Goal: Task Accomplishment & Management: Manage account settings

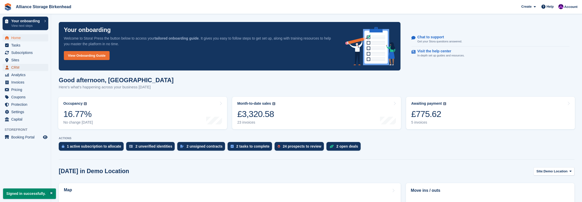
click at [29, 68] on span "CRM" at bounding box center [26, 67] width 31 height 7
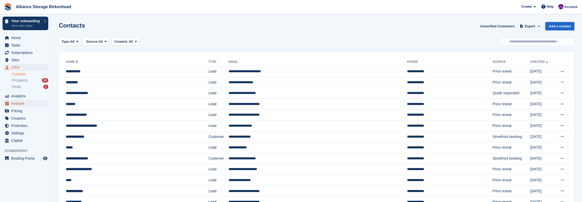
click at [23, 104] on span "Invoices" at bounding box center [26, 103] width 31 height 7
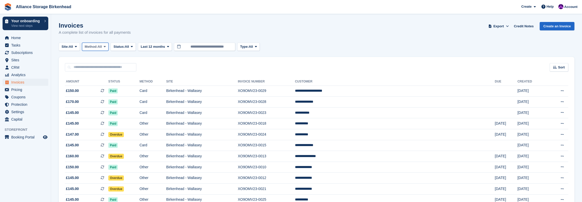
click at [102, 49] on span "All" at bounding box center [100, 46] width 4 height 5
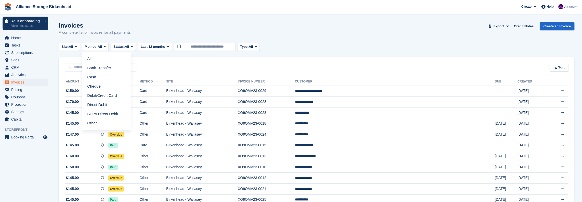
click at [159, 62] on div "Sort Sort by Date created Created (oldest first) Created (newest first)" at bounding box center [317, 64] width 516 height 15
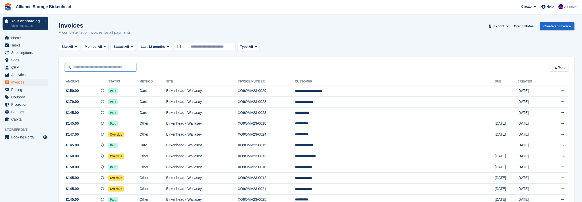
click at [101, 70] on input "text" at bounding box center [101, 67] width 72 height 8
type input "****"
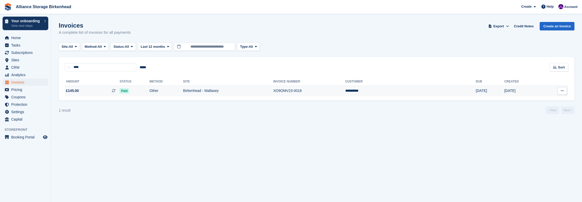
click at [182, 92] on td "Other" at bounding box center [166, 91] width 34 height 11
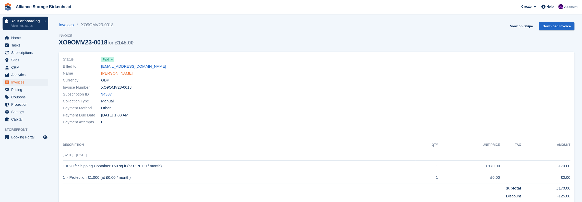
click at [111, 74] on link "Alan Perry" at bounding box center [116, 73] width 31 height 6
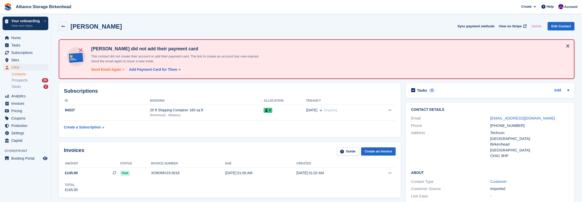
click at [105, 69] on div "Send Email Again" at bounding box center [106, 69] width 30 height 5
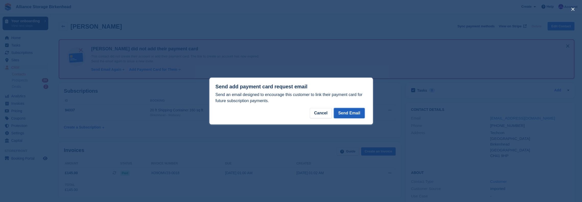
click at [350, 113] on button "Send Email" at bounding box center [349, 113] width 31 height 10
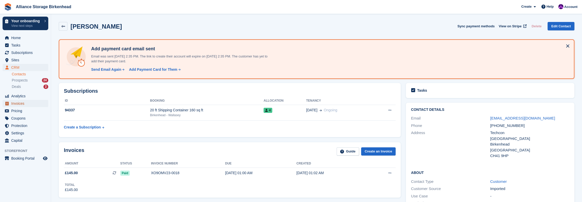
click at [20, 106] on span "Invoices" at bounding box center [26, 103] width 31 height 7
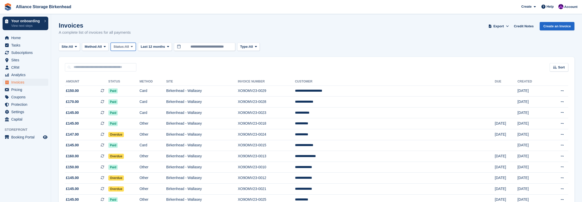
click at [120, 46] on span "Status:" at bounding box center [118, 46] width 11 height 5
click at [128, 88] on link "Open" at bounding box center [135, 86] width 44 height 9
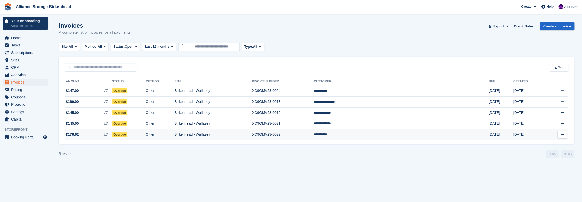
click at [314, 136] on td "XO9OMV23-0022" at bounding box center [283, 134] width 62 height 11
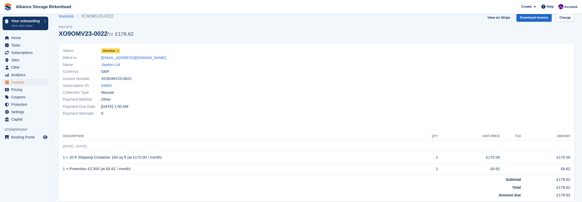
scroll to position [9, 0]
click at [113, 63] on link "Jaydon Ltd" at bounding box center [110, 64] width 19 height 6
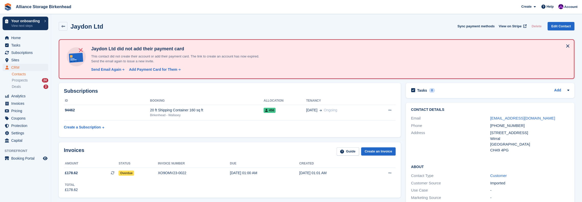
click at [270, 27] on div "Jaydon Ltd Sync payment methods View on Stripe Delete Edit Contact" at bounding box center [317, 26] width 516 height 9
click at [100, 70] on div "Send Email Again" at bounding box center [106, 69] width 30 height 5
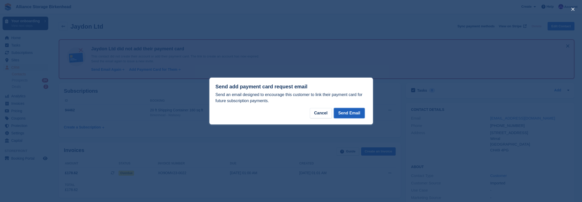
click at [347, 112] on button "Send Email" at bounding box center [349, 113] width 31 height 10
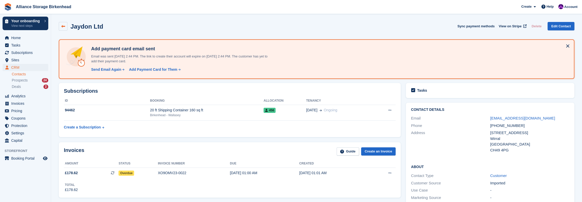
click at [62, 25] on icon at bounding box center [63, 27] width 4 height 4
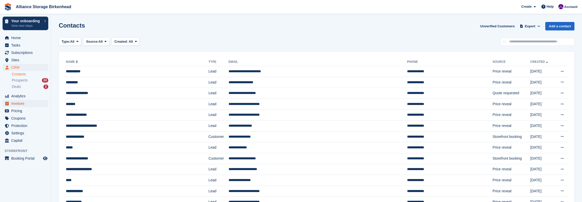
click at [33, 103] on span "Invoices" at bounding box center [26, 103] width 31 height 7
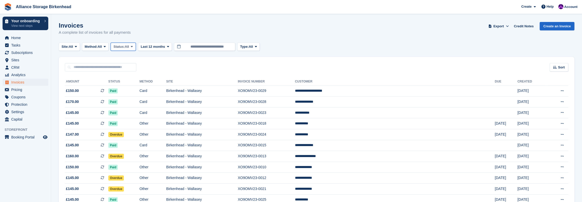
click at [128, 46] on span "All" at bounding box center [127, 46] width 4 height 5
click at [132, 88] on link "Open" at bounding box center [135, 86] width 44 height 9
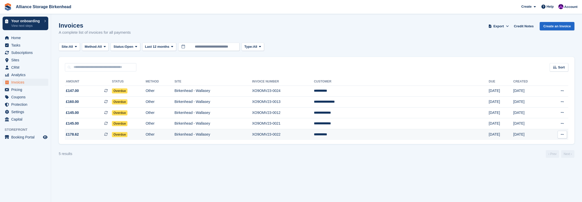
click at [252, 133] on td "Birkenhead - Wallasey" at bounding box center [213, 134] width 78 height 11
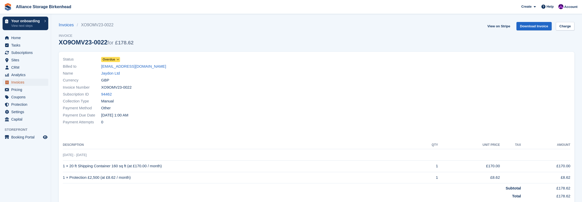
click at [21, 83] on span "Invoices" at bounding box center [26, 82] width 31 height 7
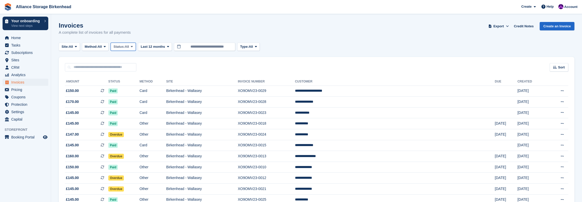
click at [132, 46] on span at bounding box center [132, 47] width 4 height 4
click at [132, 85] on link "Open" at bounding box center [135, 86] width 44 height 9
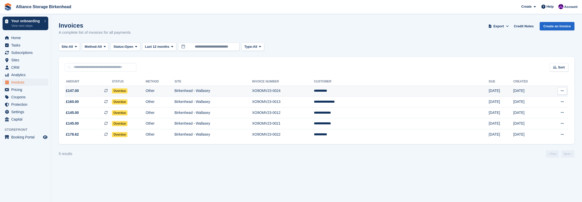
click at [314, 90] on td "XO9OMV23-0024" at bounding box center [283, 91] width 62 height 11
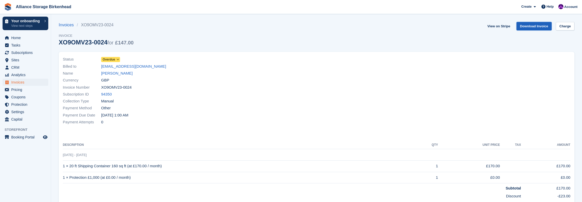
click at [542, 27] on link "Download Invoice" at bounding box center [533, 26] width 35 height 8
click at [31, 67] on span "CRM" at bounding box center [26, 67] width 31 height 7
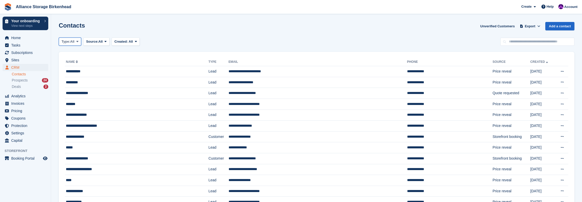
drag, startPoint x: 70, startPoint y: 43, endPoint x: 80, endPoint y: 45, distance: 10.3
click at [70, 42] on span "Type:" at bounding box center [66, 41] width 9 height 5
click at [85, 72] on link "Customer" at bounding box center [83, 71] width 44 height 9
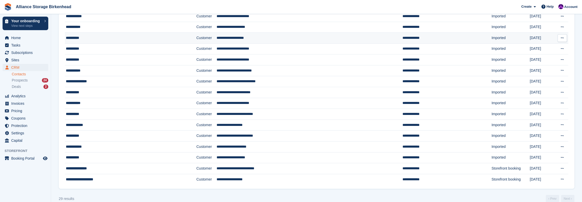
scroll to position [202, 0]
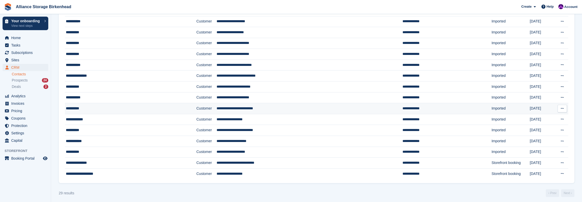
click at [138, 106] on div "**********" at bounding box center [115, 108] width 99 height 5
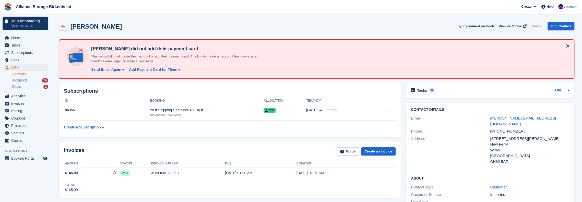
click at [62, 27] on icon at bounding box center [63, 27] width 4 height 4
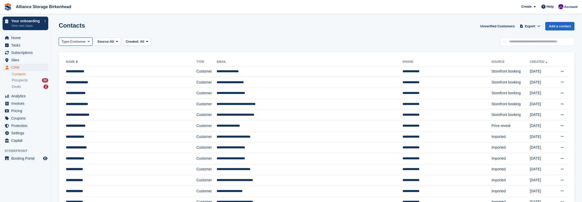
click at [80, 41] on span "Customer" at bounding box center [78, 41] width 16 height 5
click at [82, 56] on link "All" at bounding box center [83, 53] width 44 height 9
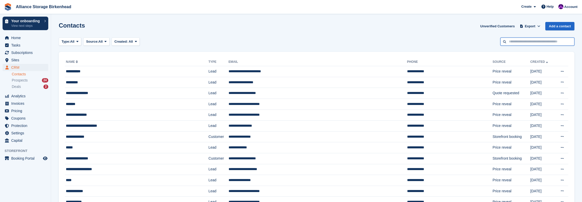
click at [529, 44] on input "text" at bounding box center [537, 42] width 74 height 8
type input "*****"
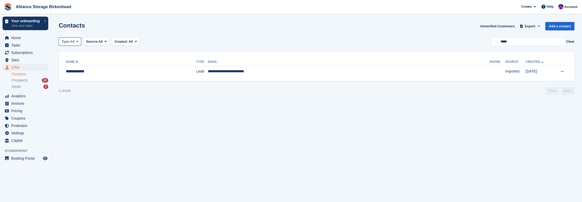
click at [65, 42] on span "Type:" at bounding box center [66, 41] width 9 height 5
click at [77, 73] on link "Customer" at bounding box center [83, 71] width 44 height 9
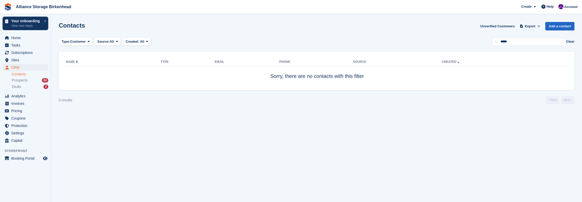
click at [573, 42] on button "Clear" at bounding box center [570, 41] width 8 height 5
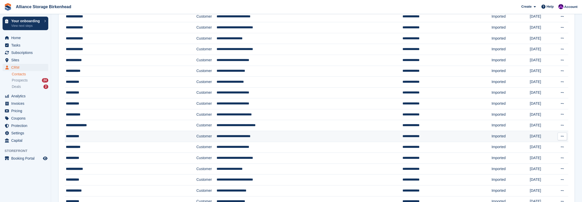
scroll to position [153, 0]
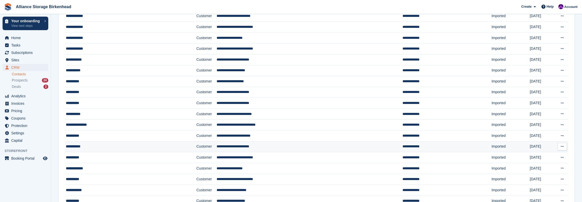
click at [99, 144] on div "**********" at bounding box center [115, 146] width 99 height 5
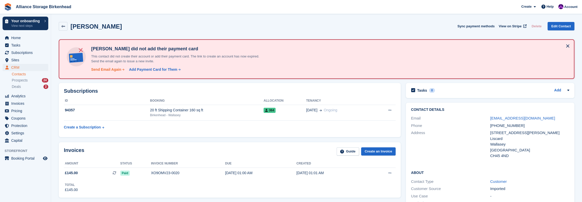
drag, startPoint x: 104, startPoint y: 71, endPoint x: 106, endPoint y: 69, distance: 3.1
click at [104, 70] on div "Send Email Again" at bounding box center [106, 69] width 30 height 5
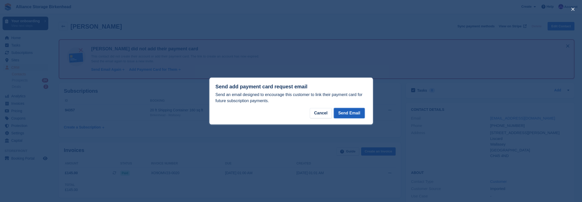
click at [348, 115] on button "Send Email" at bounding box center [349, 113] width 31 height 10
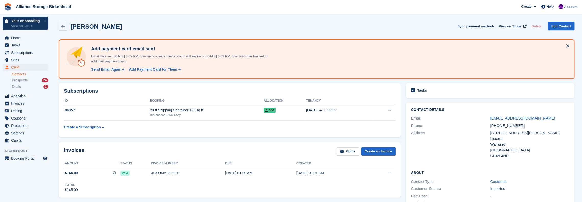
drag, startPoint x: 148, startPoint y: 25, endPoint x: 145, endPoint y: 25, distance: 2.9
click at [148, 25] on div "Ian Corlett Sync payment methods View on Stripe Delete Edit Contact" at bounding box center [317, 26] width 516 height 9
click at [64, 27] on icon at bounding box center [63, 27] width 4 height 4
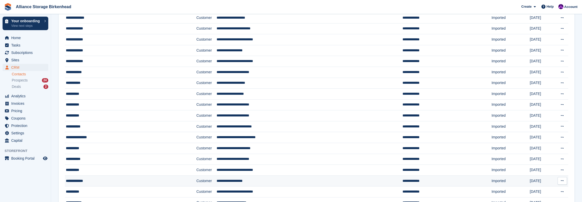
scroll to position [126, 0]
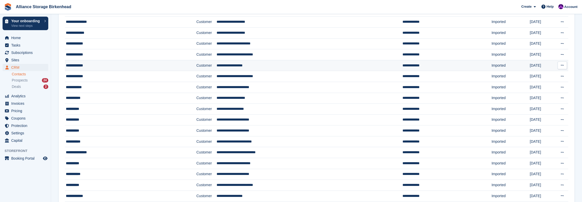
click at [121, 65] on div "**********" at bounding box center [115, 65] width 99 height 5
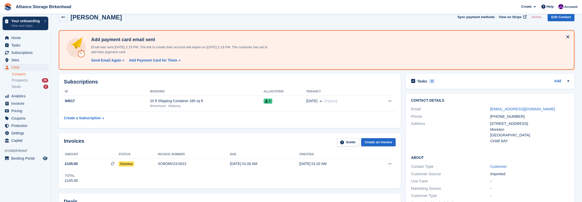
scroll to position [26, 0]
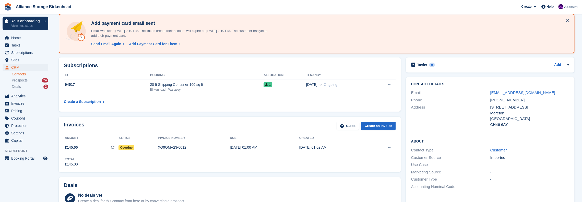
click at [125, 114] on div "Invoices Guide Create an Invoice Amount Status Invoice number Due Created £145.…" at bounding box center [229, 144] width 347 height 61
click at [100, 148] on span "£145.00 This is a recurring subscription invoice." at bounding box center [91, 147] width 55 height 5
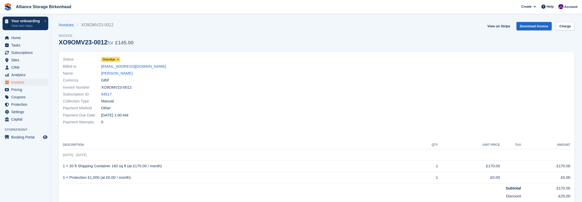
click at [109, 59] on span "Overdue" at bounding box center [109, 59] width 13 height 5
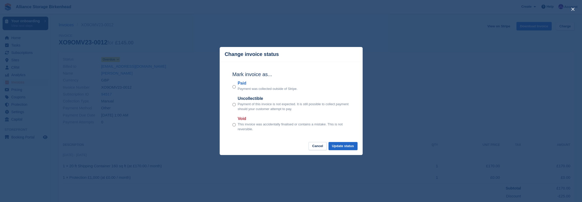
click at [243, 89] on p "Payment was collected outside of Stripe." at bounding box center [268, 88] width 60 height 5
click at [232, 89] on div "Mark invoice as... Paid Payment was collected outside of Stripe. Uncollectible …" at bounding box center [291, 102] width 128 height 80
click at [337, 144] on button "Update status" at bounding box center [342, 146] width 29 height 8
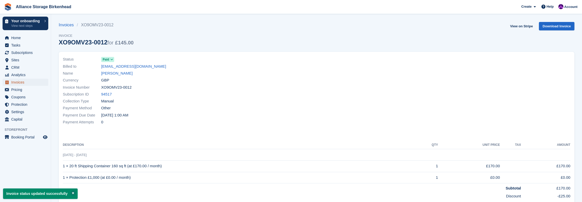
click at [26, 83] on span "Invoices" at bounding box center [26, 82] width 31 height 7
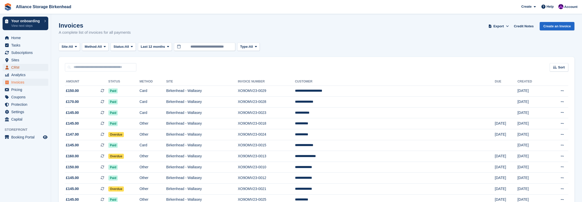
click at [33, 68] on span "CRM" at bounding box center [26, 67] width 31 height 7
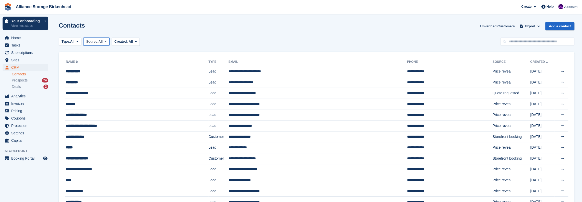
click at [96, 41] on span "Source:" at bounding box center [92, 41] width 12 height 5
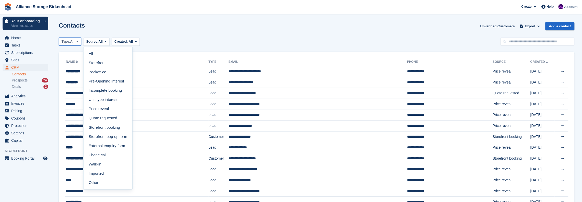
click at [64, 44] on button "Type: All" at bounding box center [70, 42] width 22 height 8
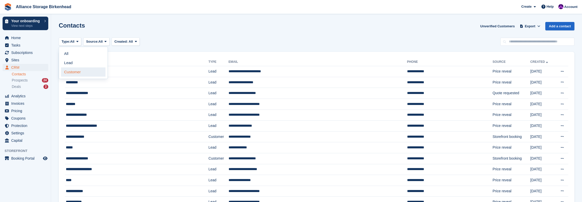
click at [80, 72] on link "Customer" at bounding box center [83, 71] width 44 height 9
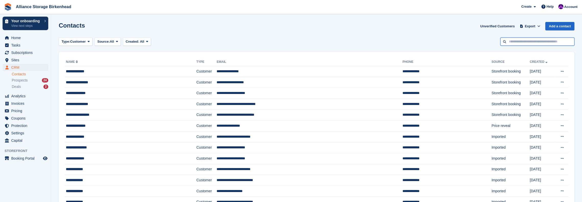
click at [529, 41] on input "text" at bounding box center [537, 42] width 74 height 8
type input "****"
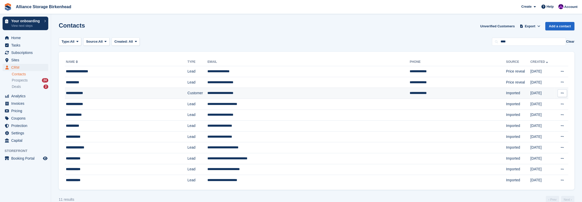
drag, startPoint x: 123, startPoint y: 95, endPoint x: 127, endPoint y: 95, distance: 4.1
click at [123, 95] on div "**********" at bounding box center [113, 92] width 94 height 5
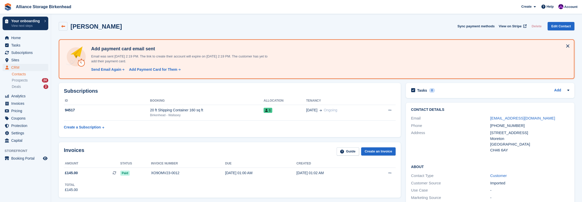
click at [64, 27] on icon at bounding box center [63, 27] width 4 height 4
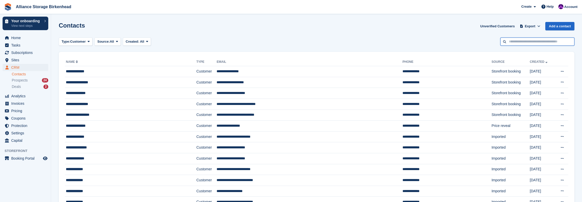
click at [511, 43] on input "text" at bounding box center [537, 42] width 74 height 8
type input "**********"
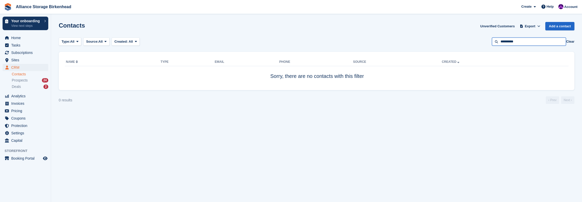
drag, startPoint x: 521, startPoint y: 42, endPoint x: 507, endPoint y: 43, distance: 14.7
click at [507, 43] on input "**********" at bounding box center [529, 42] width 74 height 8
type input "***"
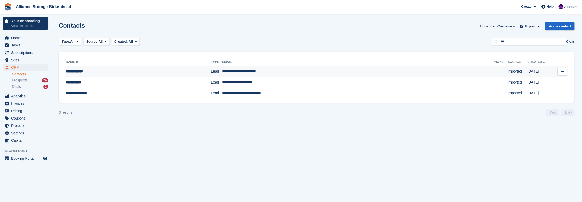
click at [90, 74] on td "**********" at bounding box center [138, 71] width 146 height 11
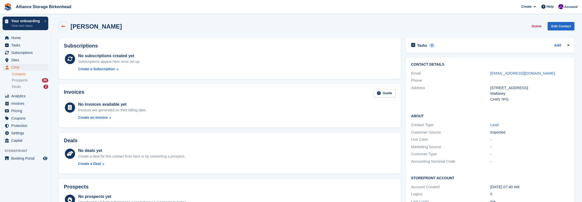
click at [65, 26] on link at bounding box center [63, 26] width 9 height 9
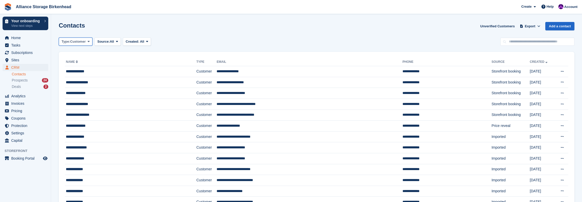
click at [83, 43] on span "Customer" at bounding box center [78, 41] width 16 height 5
click at [81, 73] on link "Customer" at bounding box center [83, 71] width 44 height 9
click at [26, 87] on div "Deals 2" at bounding box center [30, 86] width 37 height 5
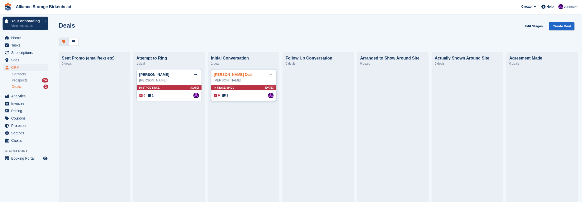
click at [244, 77] on link "Bradley Stoloff Deal" at bounding box center [233, 75] width 39 height 4
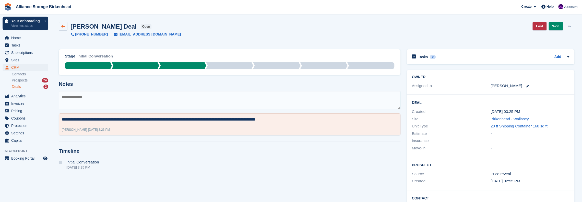
click at [63, 26] on icon at bounding box center [63, 27] width 4 height 4
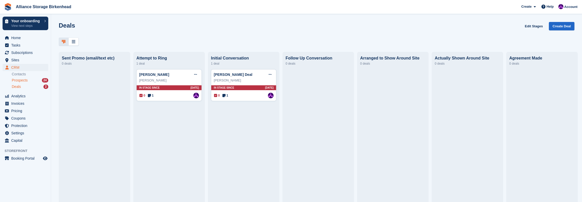
click at [24, 80] on span "Prospects" at bounding box center [20, 80] width 16 height 5
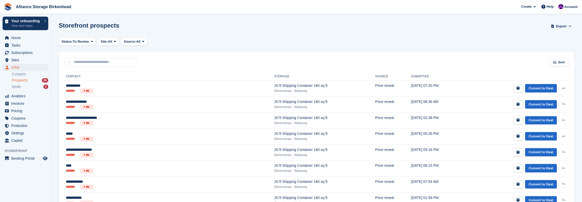
click at [22, 74] on link "Contacts" at bounding box center [30, 74] width 37 height 5
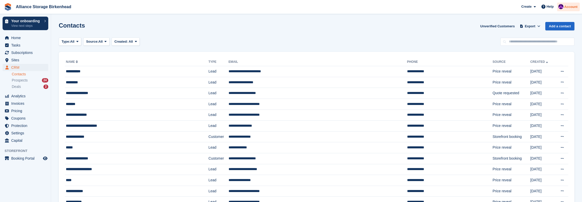
click at [569, 8] on span "Account" at bounding box center [570, 6] width 13 height 5
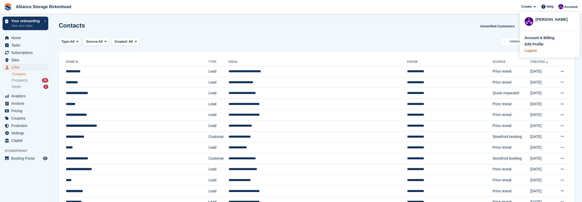
click at [536, 51] on div "Logout" at bounding box center [550, 50] width 50 height 5
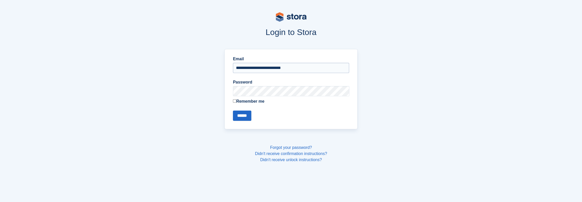
click at [305, 68] on input "**********" at bounding box center [291, 68] width 116 height 10
type input "**********"
click at [240, 115] on input "******" at bounding box center [242, 116] width 18 height 10
